Goal: Information Seeking & Learning: Learn about a topic

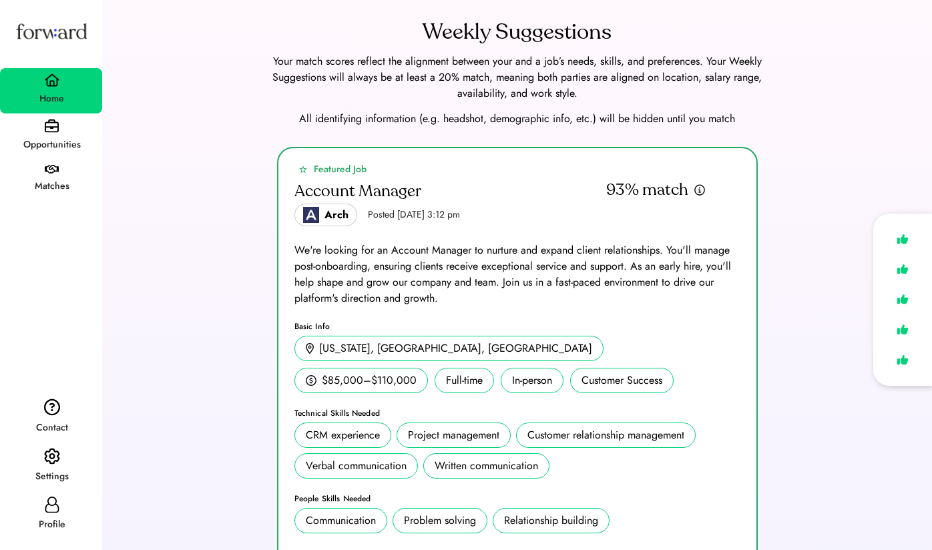
click at [61, 141] on div "Opportunities" at bounding box center [51, 145] width 101 height 16
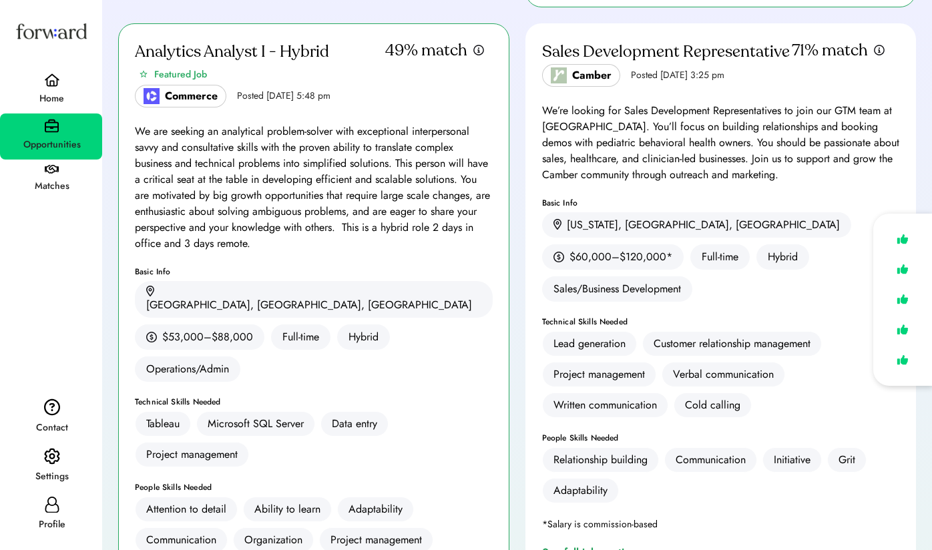
scroll to position [769, 0]
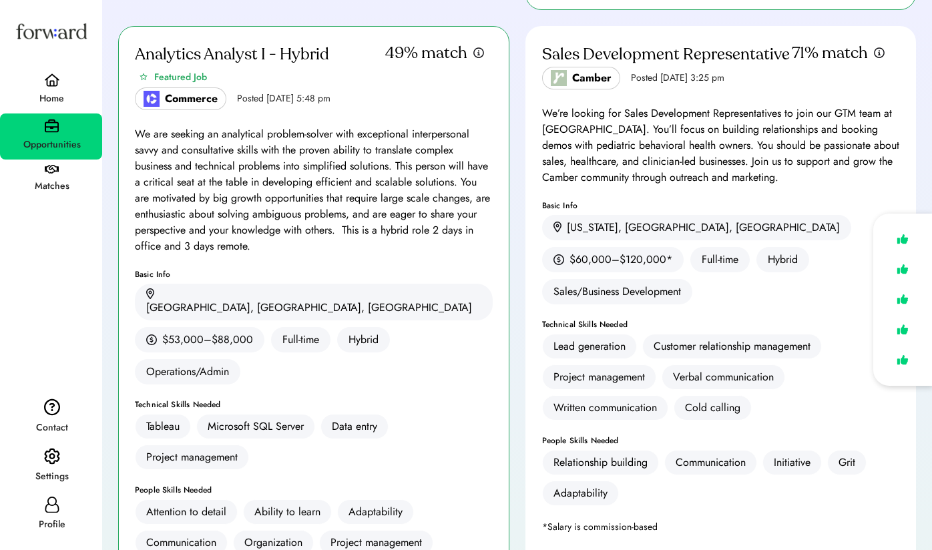
click at [48, 180] on div "Matches" at bounding box center [51, 186] width 101 height 16
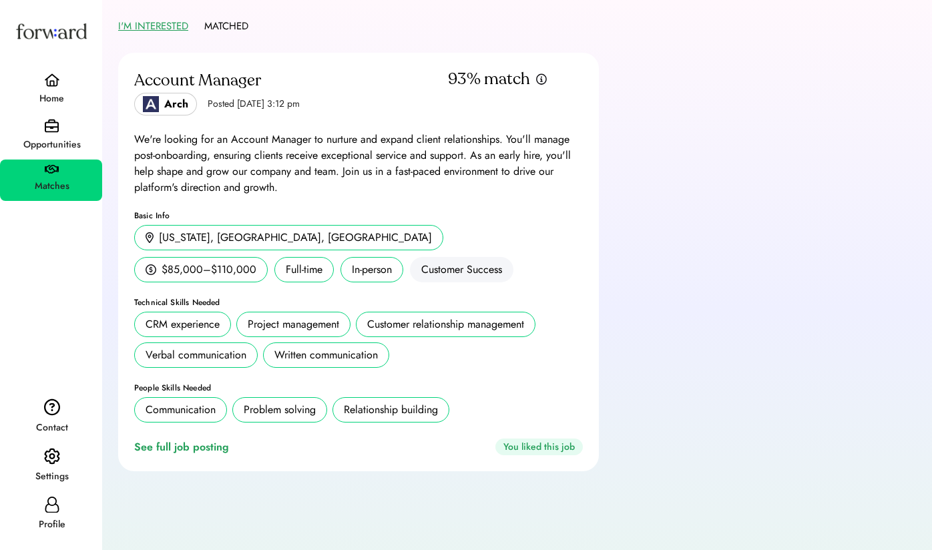
click at [57, 144] on div "Opportunities" at bounding box center [51, 145] width 101 height 16
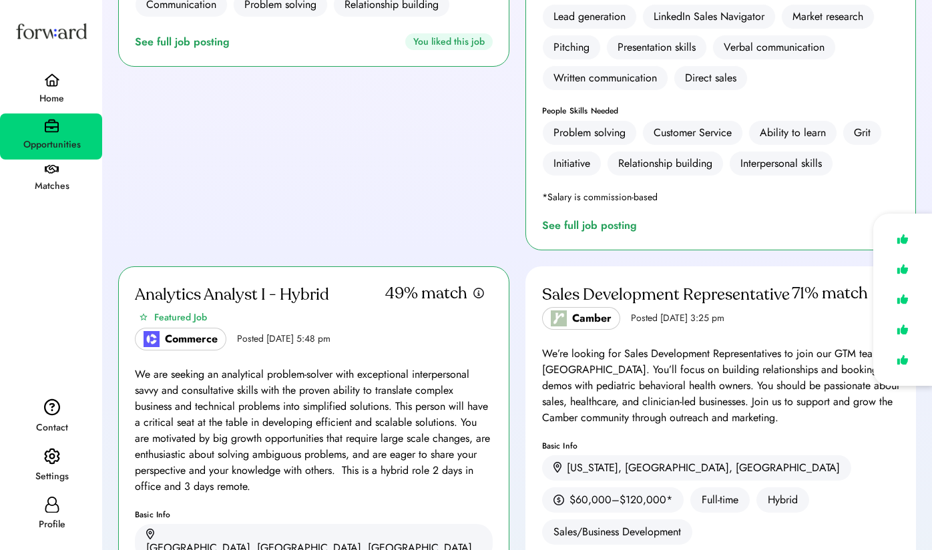
scroll to position [531, 0]
click at [736, 295] on div "Sales Development Representative Camber Posted Sep 11, 2025 3:25 pm 71% match W…" at bounding box center [720, 542] width 391 height 554
click at [731, 344] on div "We’re looking for Sales Development Representatives to join our GTM team at [GE…" at bounding box center [721, 384] width 358 height 80
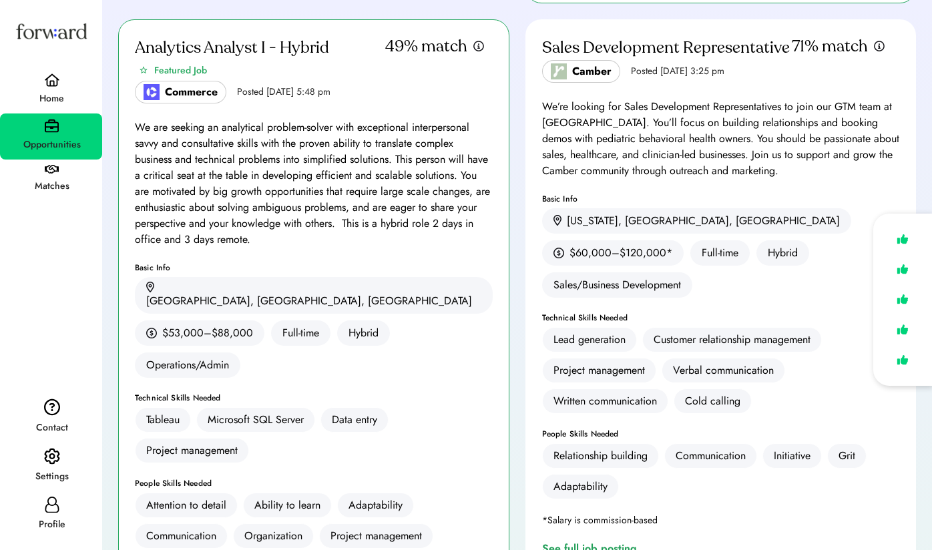
scroll to position [832, 0]
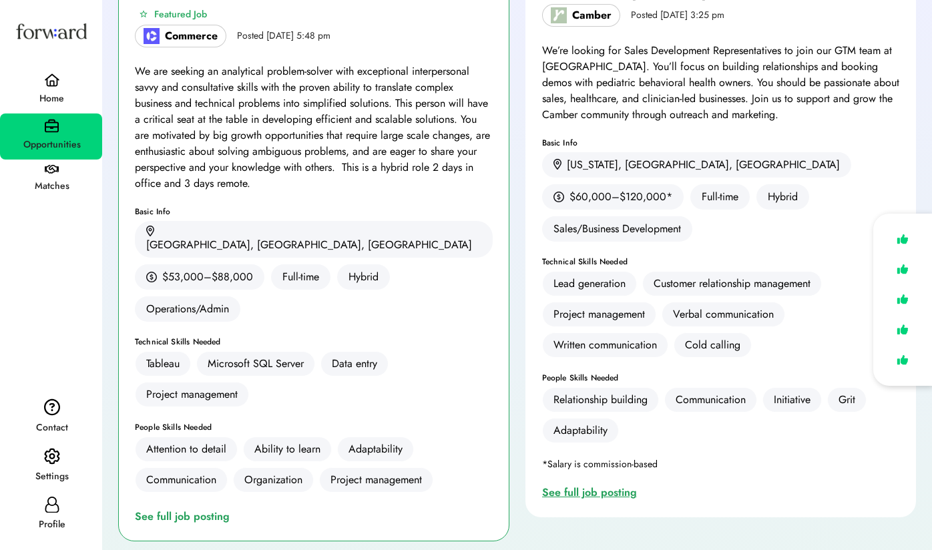
click at [604, 484] on div "See full job posting" at bounding box center [592, 492] width 100 height 16
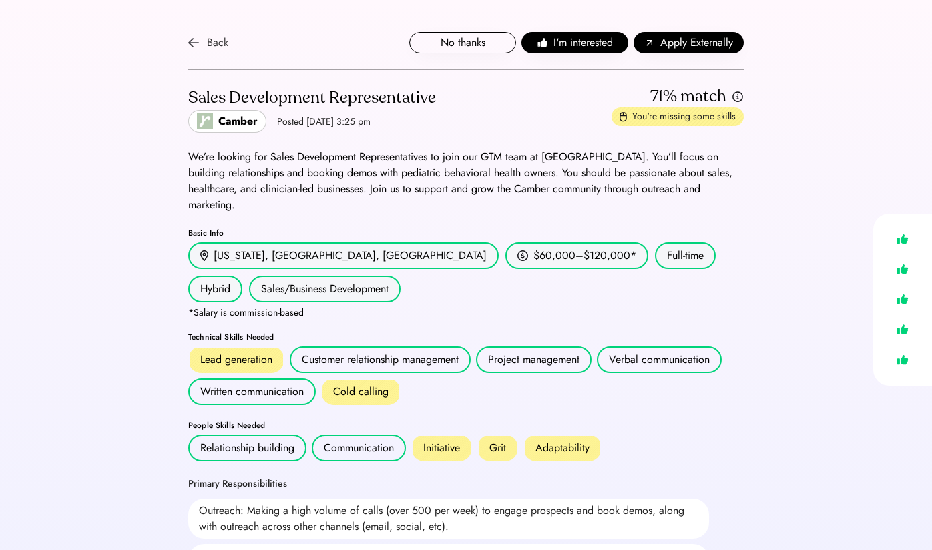
click at [190, 43] on img at bounding box center [193, 42] width 11 height 11
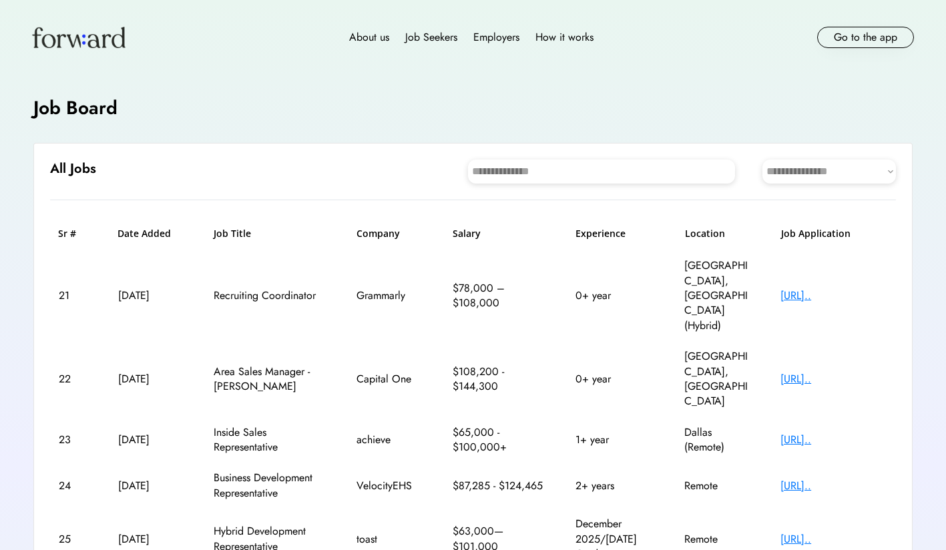
scroll to position [19, 0]
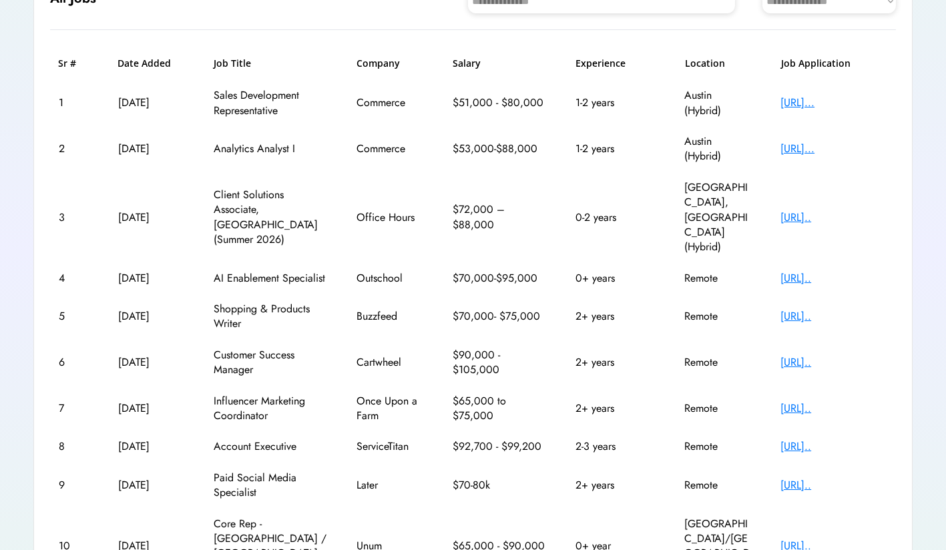
scroll to position [184, 0]
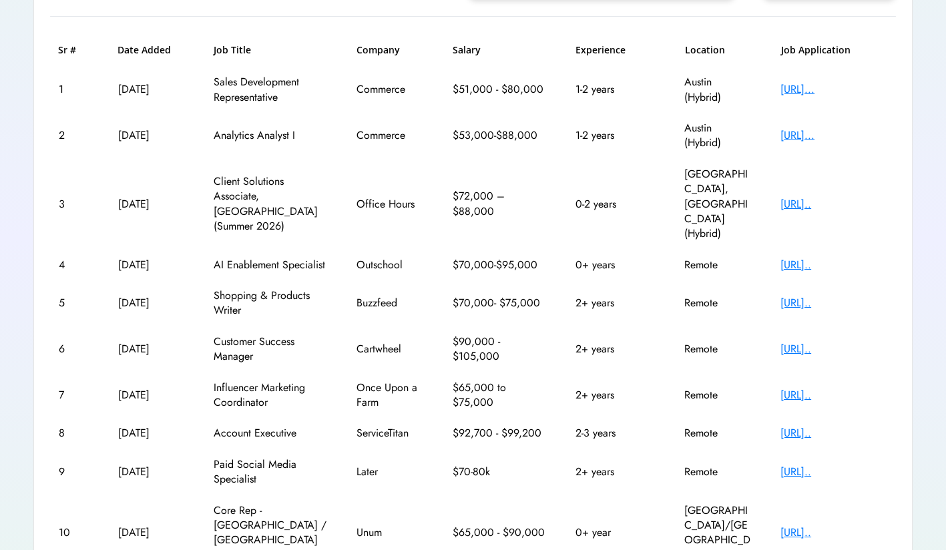
click at [816, 342] on div "https://job-boards.g..." at bounding box center [833, 349] width 107 height 15
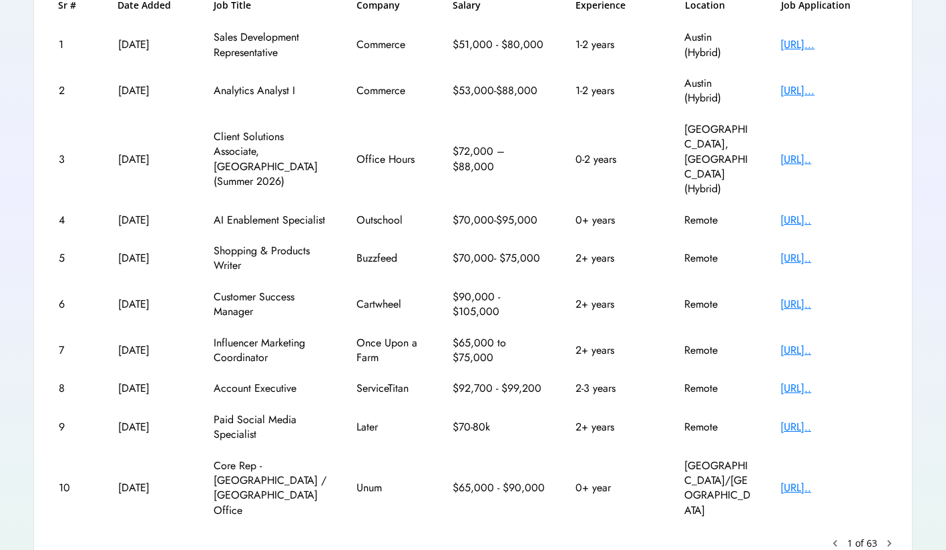
scroll to position [228, 0]
click at [825, 382] on div "https://servicetitan..." at bounding box center [833, 389] width 107 height 15
click at [893, 537] on text "chevron_right" at bounding box center [888, 543] width 13 height 13
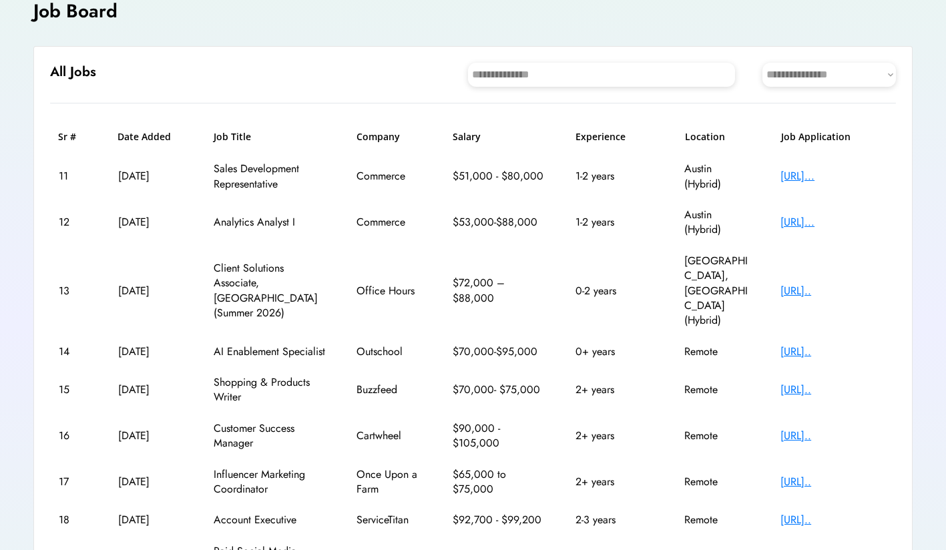
scroll to position [85, 0]
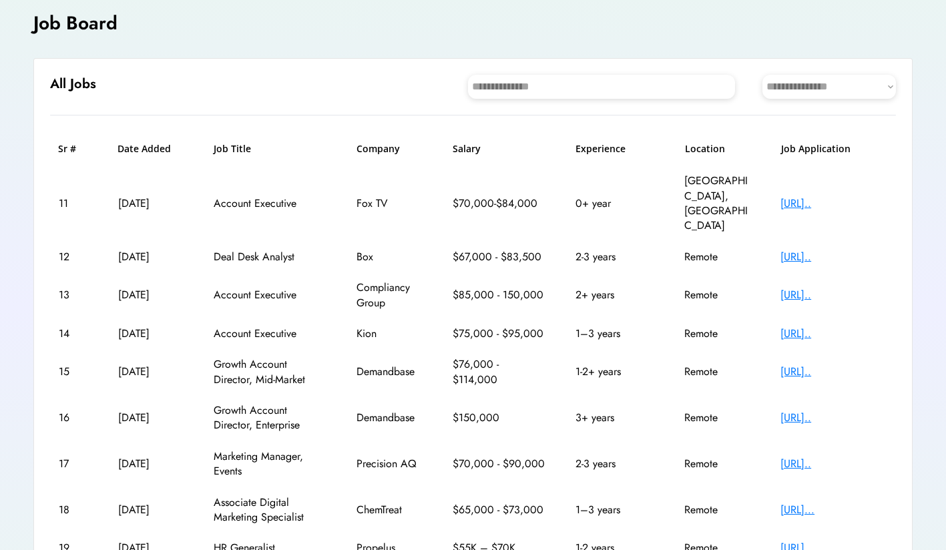
click at [816, 288] on div "https://job-boards.g..." at bounding box center [833, 295] width 107 height 15
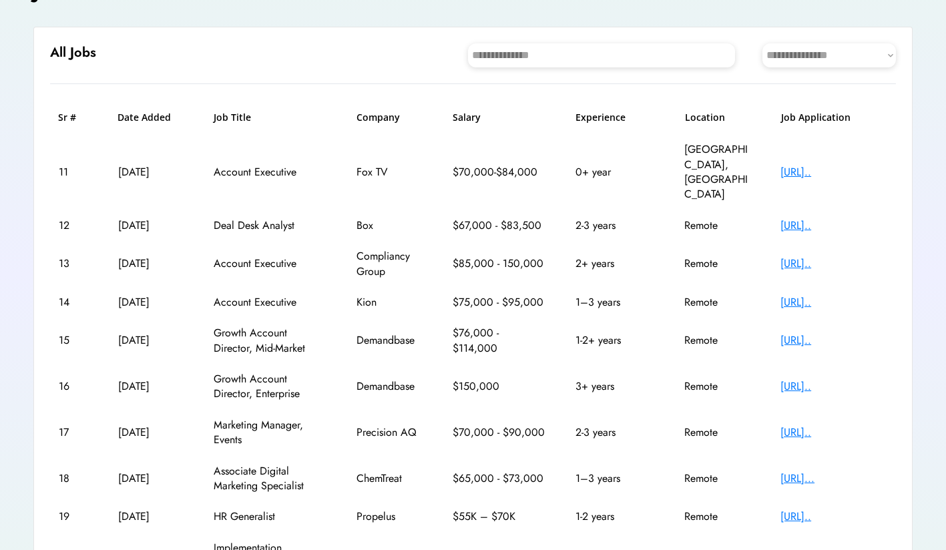
scroll to position [104, 0]
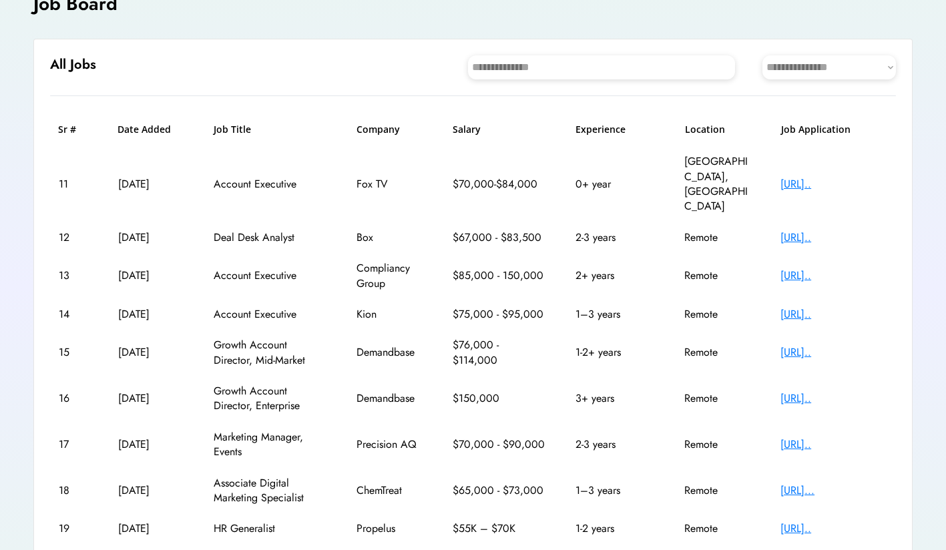
click at [823, 307] on div "https://job-boards.g..." at bounding box center [833, 314] width 107 height 15
click at [847, 345] on div "https://job-boards.g..." at bounding box center [833, 352] width 107 height 15
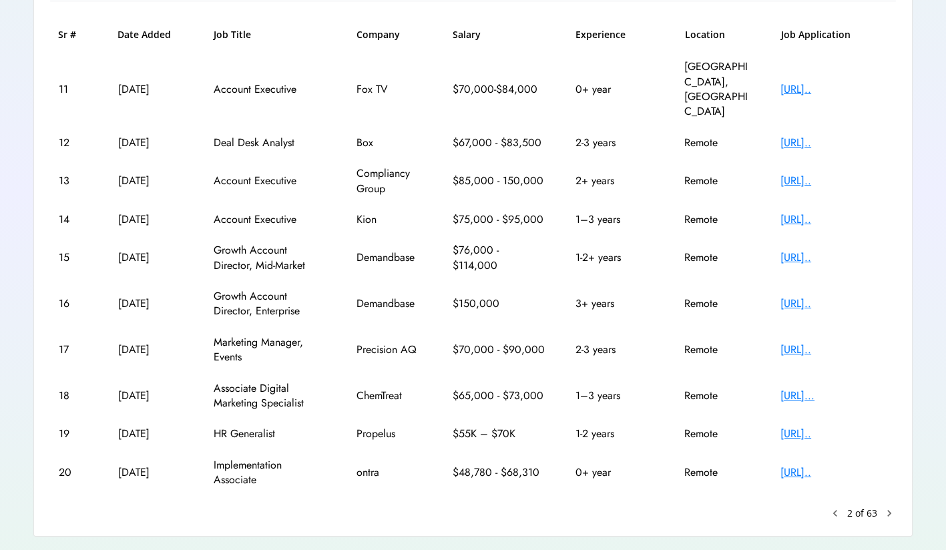
scroll to position [198, 0]
click at [888, 507] on text "chevron_right" at bounding box center [888, 513] width 13 height 13
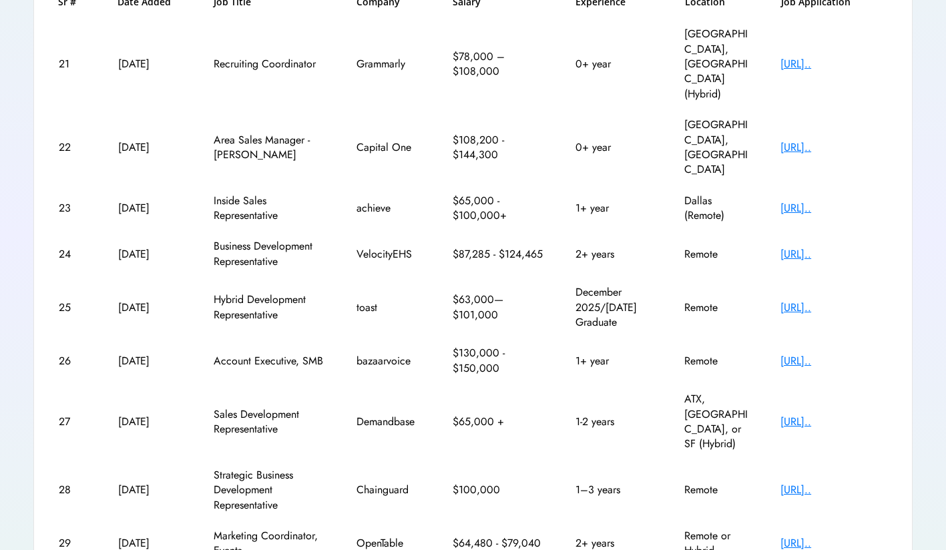
scroll to position [232, 0]
click at [860, 482] on div "https://job-boards.g..." at bounding box center [833, 489] width 107 height 15
click at [251, 468] on div "Strategic Business Development Representative" at bounding box center [270, 490] width 113 height 45
click at [812, 247] on div "https://recruiting.u..." at bounding box center [833, 254] width 107 height 15
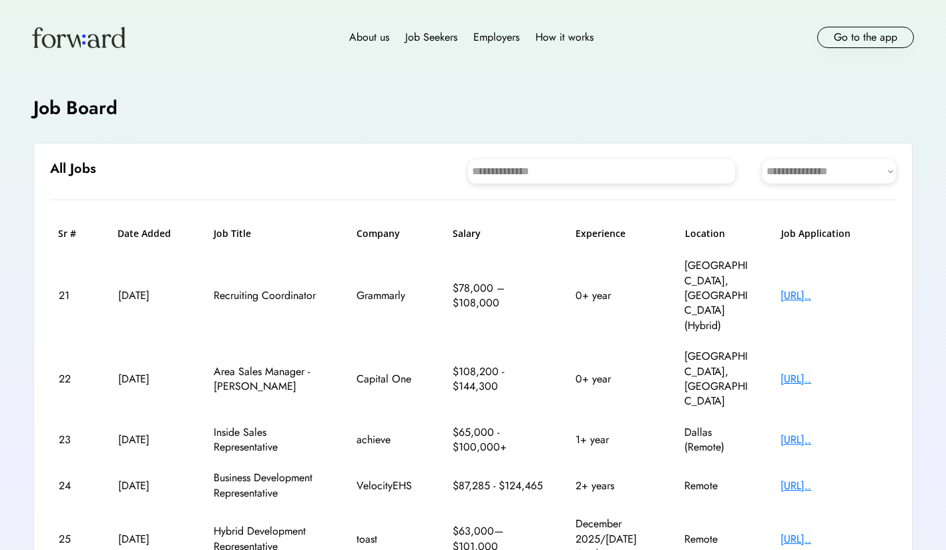
scroll to position [0, 0]
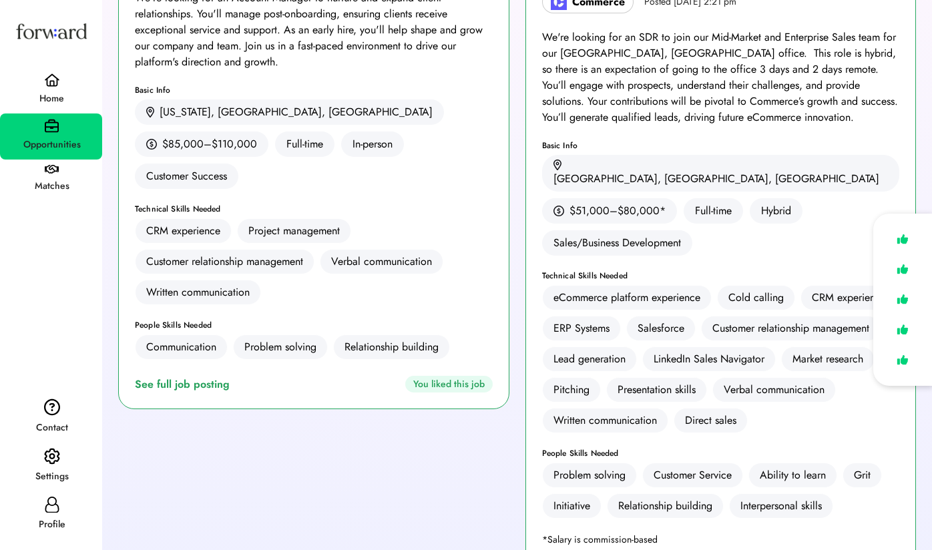
scroll to position [169, 0]
